Goal: Information Seeking & Learning: Learn about a topic

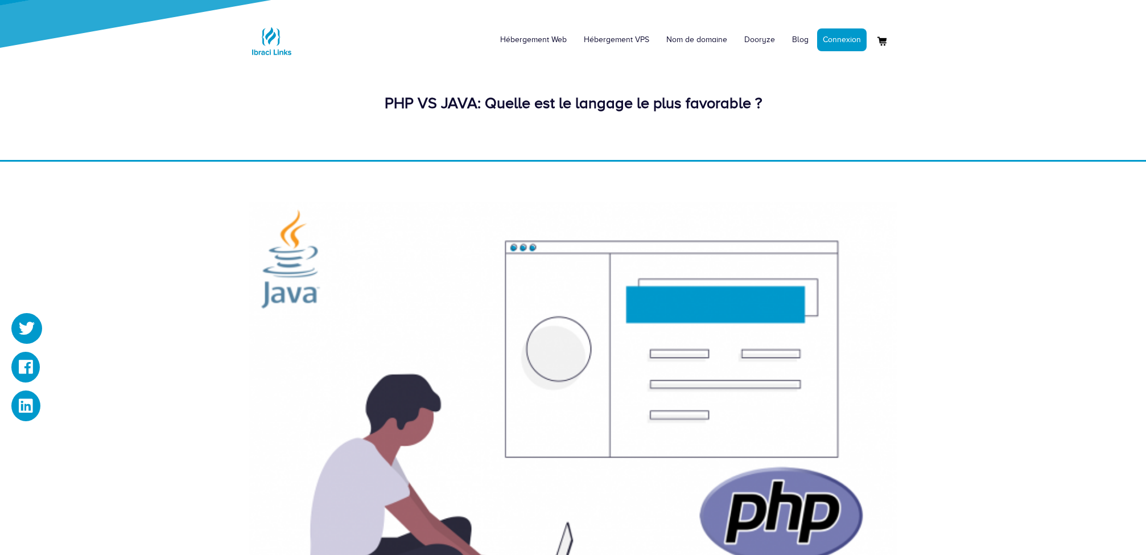
scroll to position [768, 0]
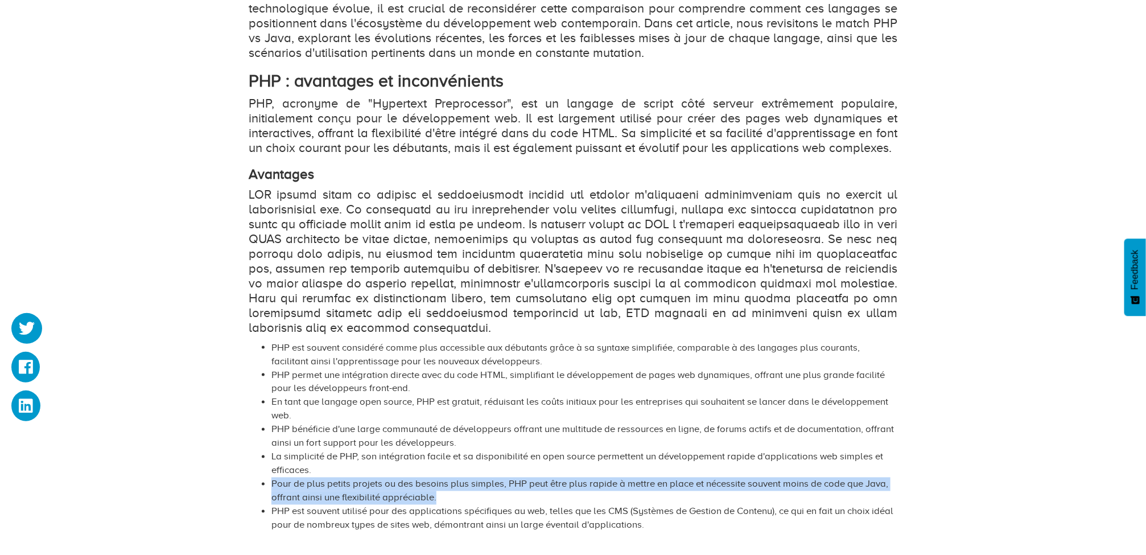
drag, startPoint x: 273, startPoint y: 454, endPoint x: 403, endPoint y: 468, distance: 131.1
click at [403, 477] on li "Pour de plus petits projets ou des besoins plus simples, PHP peut être plus rap…" at bounding box center [584, 490] width 626 height 27
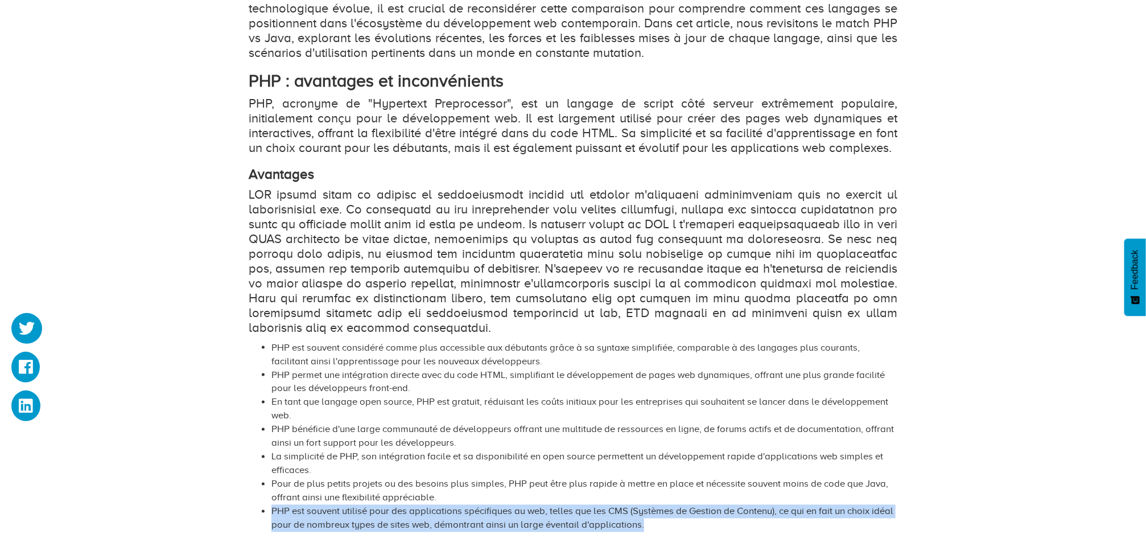
drag, startPoint x: 617, startPoint y: 498, endPoint x: 271, endPoint y: 483, distance: 345.7
click at [271, 505] on li "PHP est souvent utilisé pour des applications spécifiques au web, telles que le…" at bounding box center [584, 518] width 626 height 27
copy li "PHP est souvent utilisé pour des applications spécifiques au web, telles que le…"
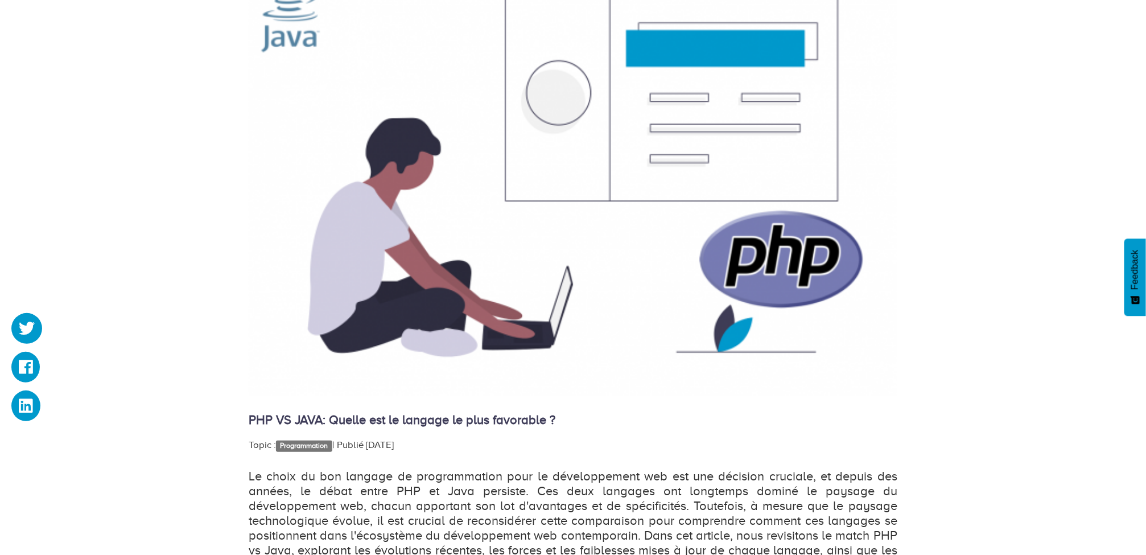
scroll to position [171, 0]
